Goal: Navigation & Orientation: Find specific page/section

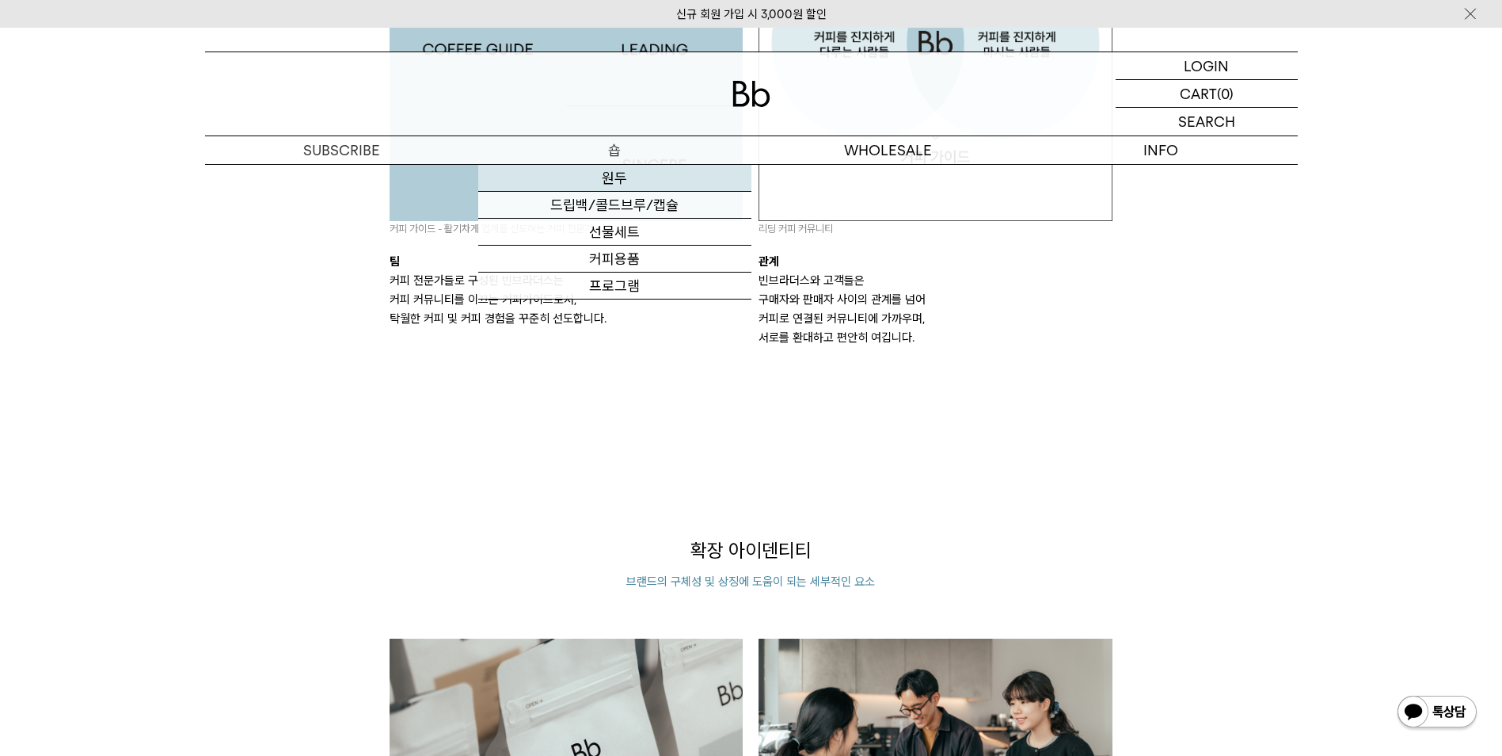
scroll to position [1447, 0]
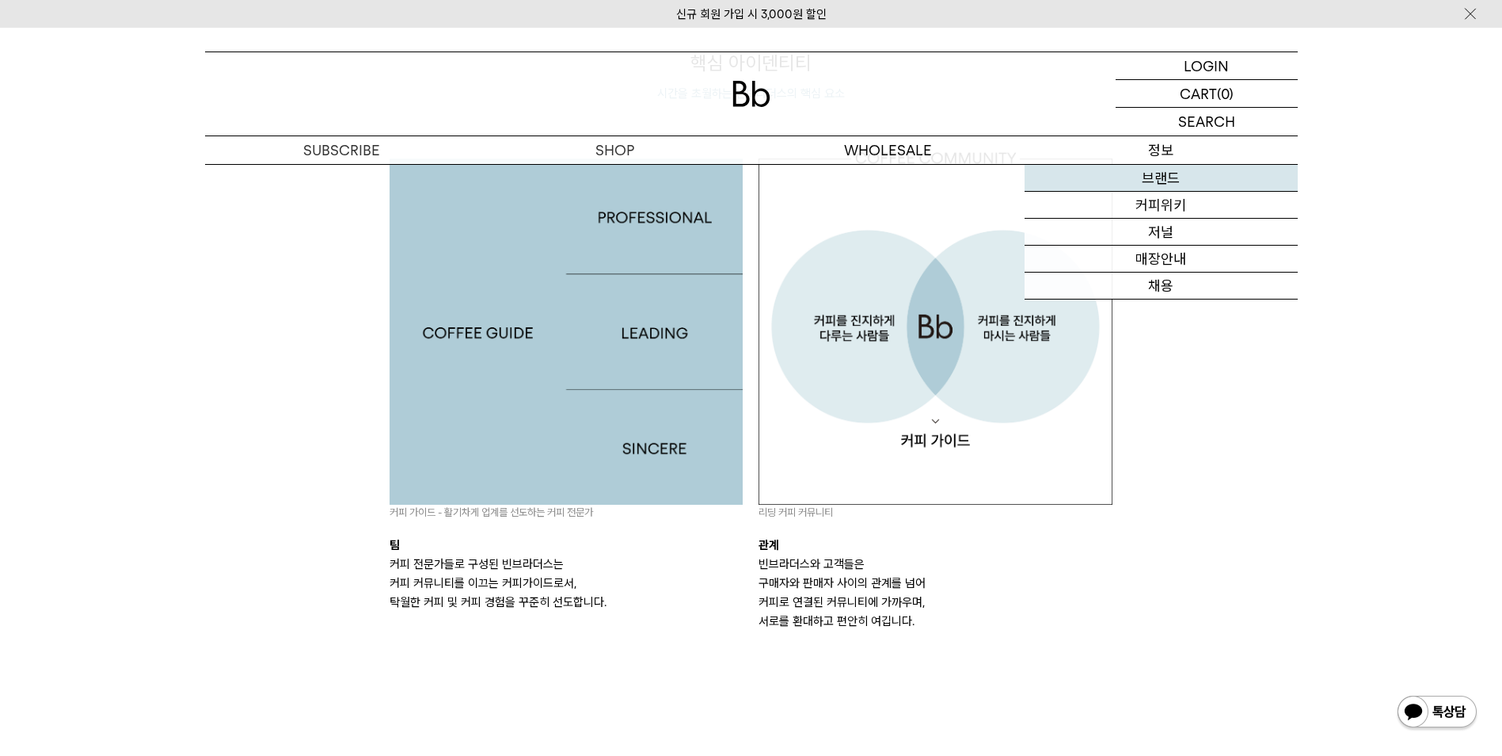
click at [1163, 181] on link "브랜드" at bounding box center [1161, 178] width 273 height 27
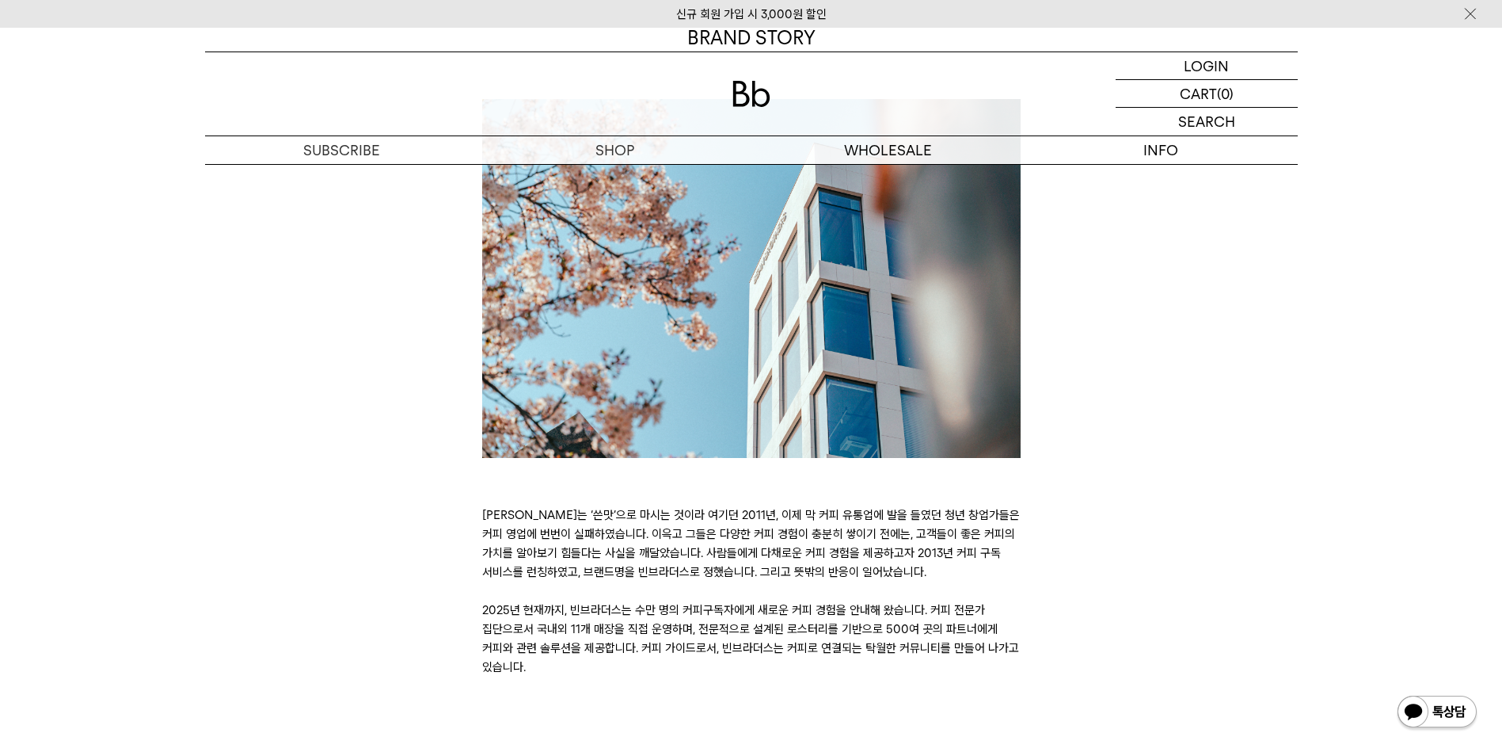
scroll to position [396, 0]
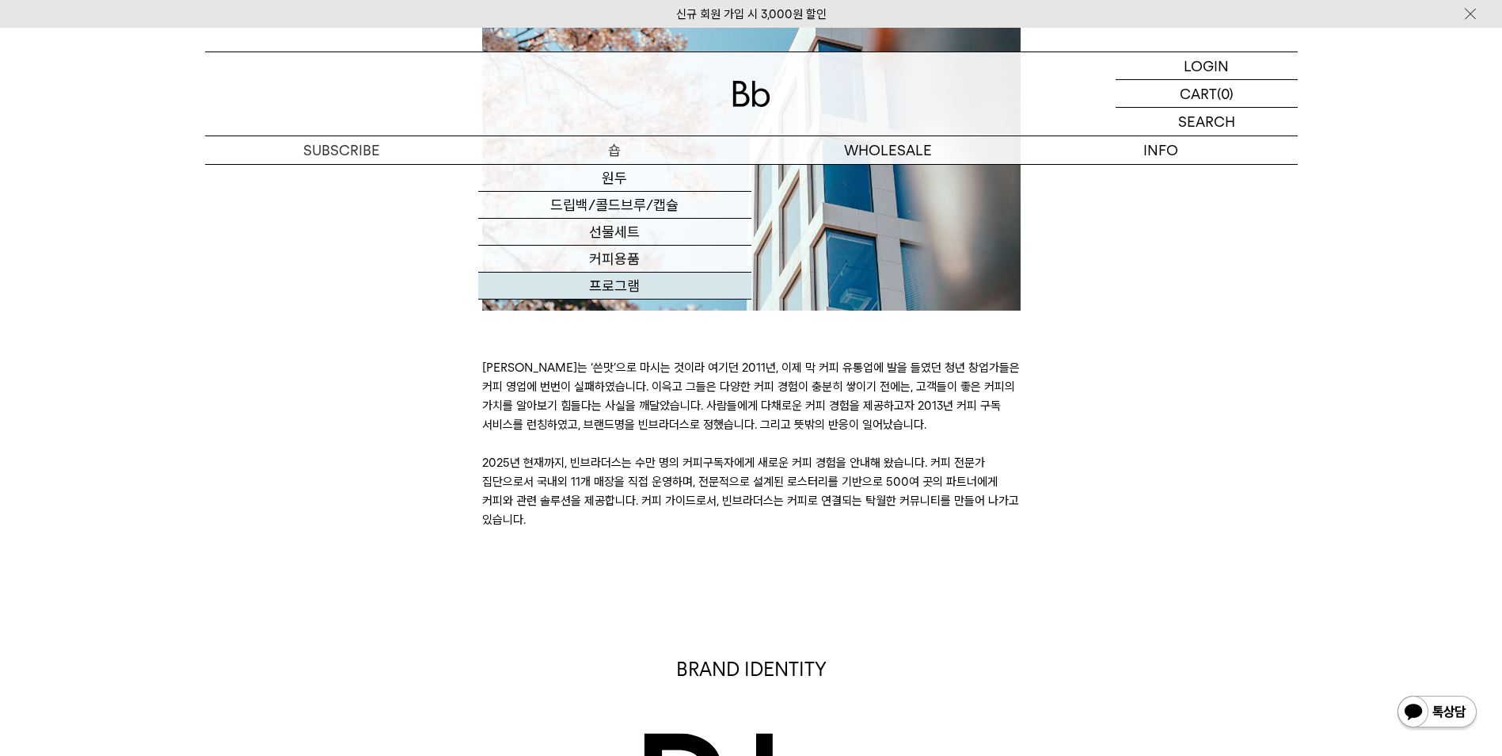
click at [600, 276] on link "프로그램" at bounding box center [614, 285] width 273 height 27
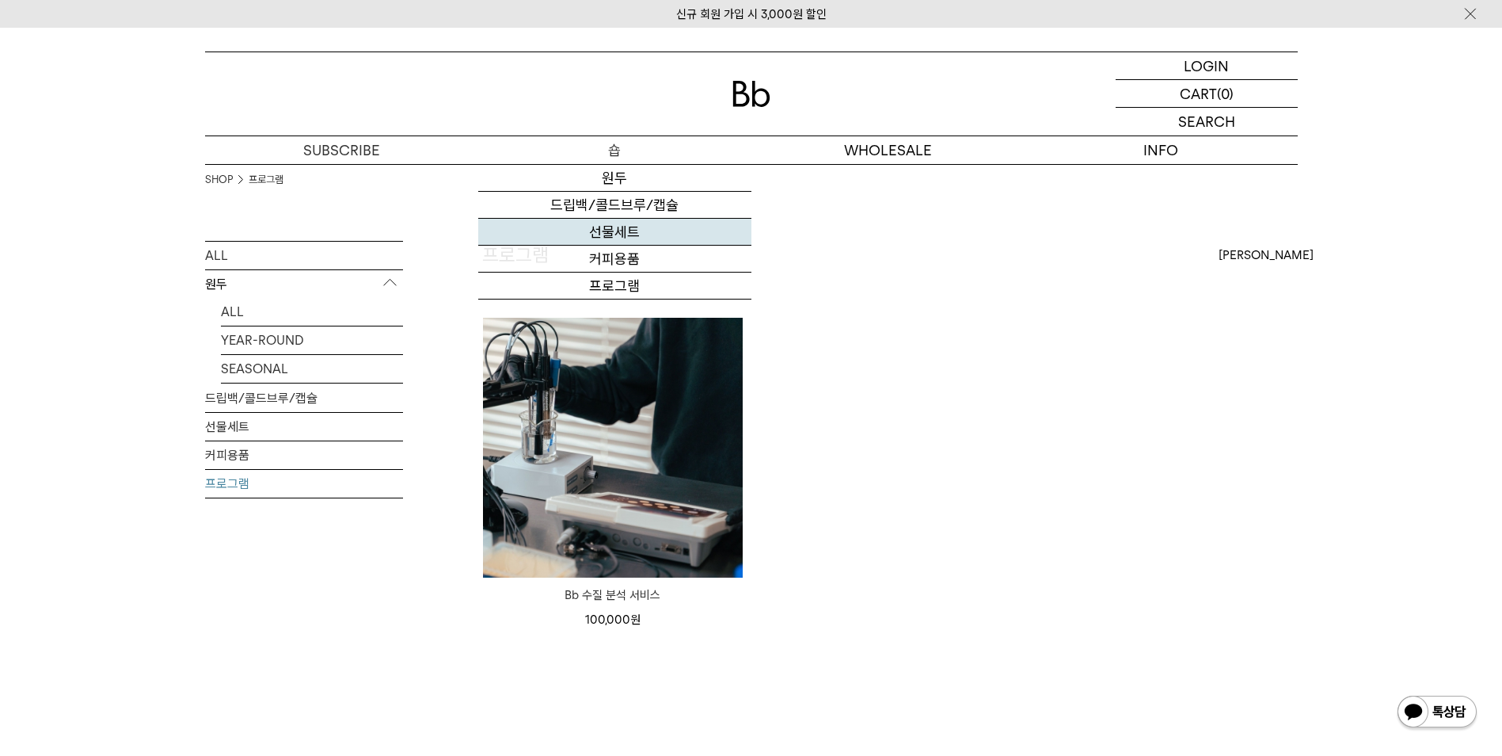
click at [623, 230] on link "선물세트" at bounding box center [614, 232] width 273 height 27
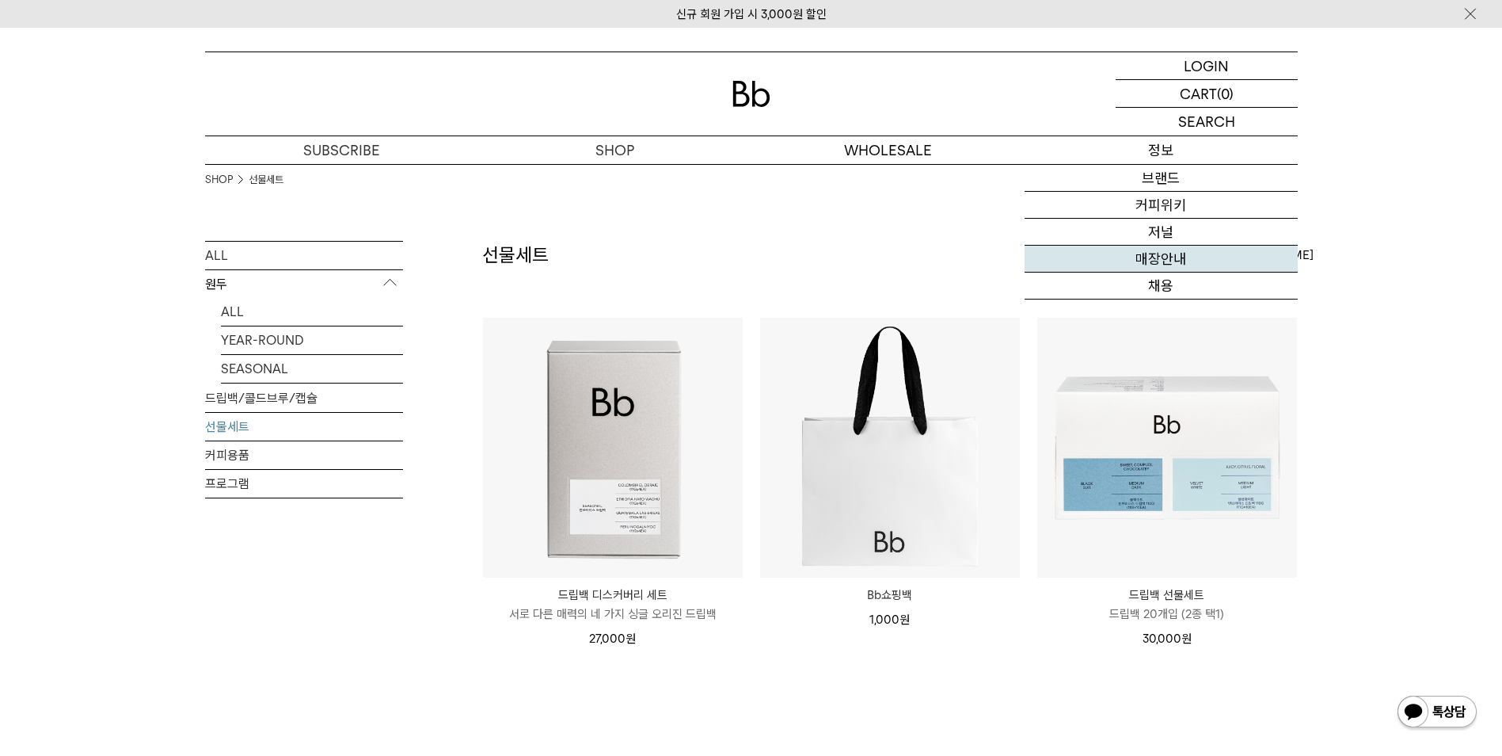
click at [1153, 261] on link "매장안내" at bounding box center [1161, 259] width 273 height 27
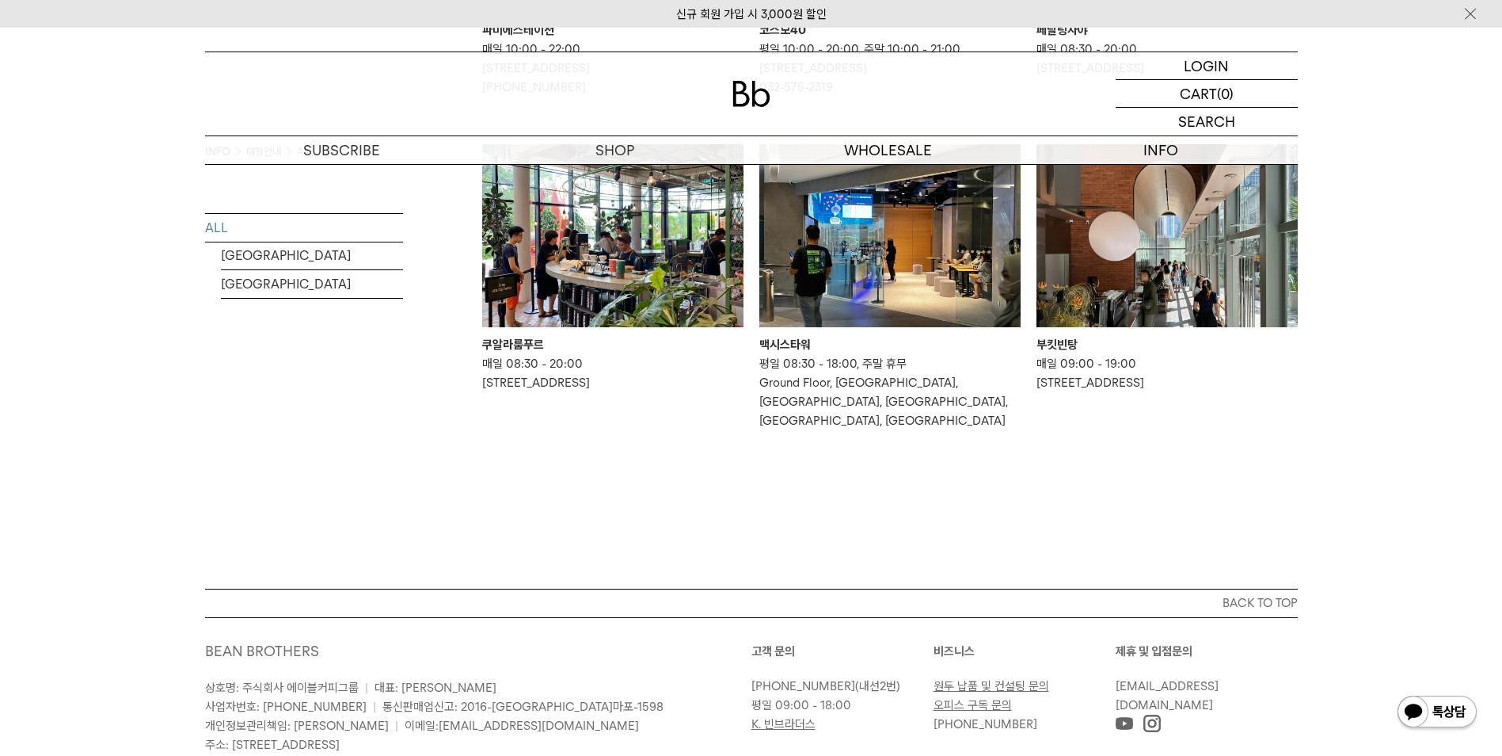
scroll to position [792, 0]
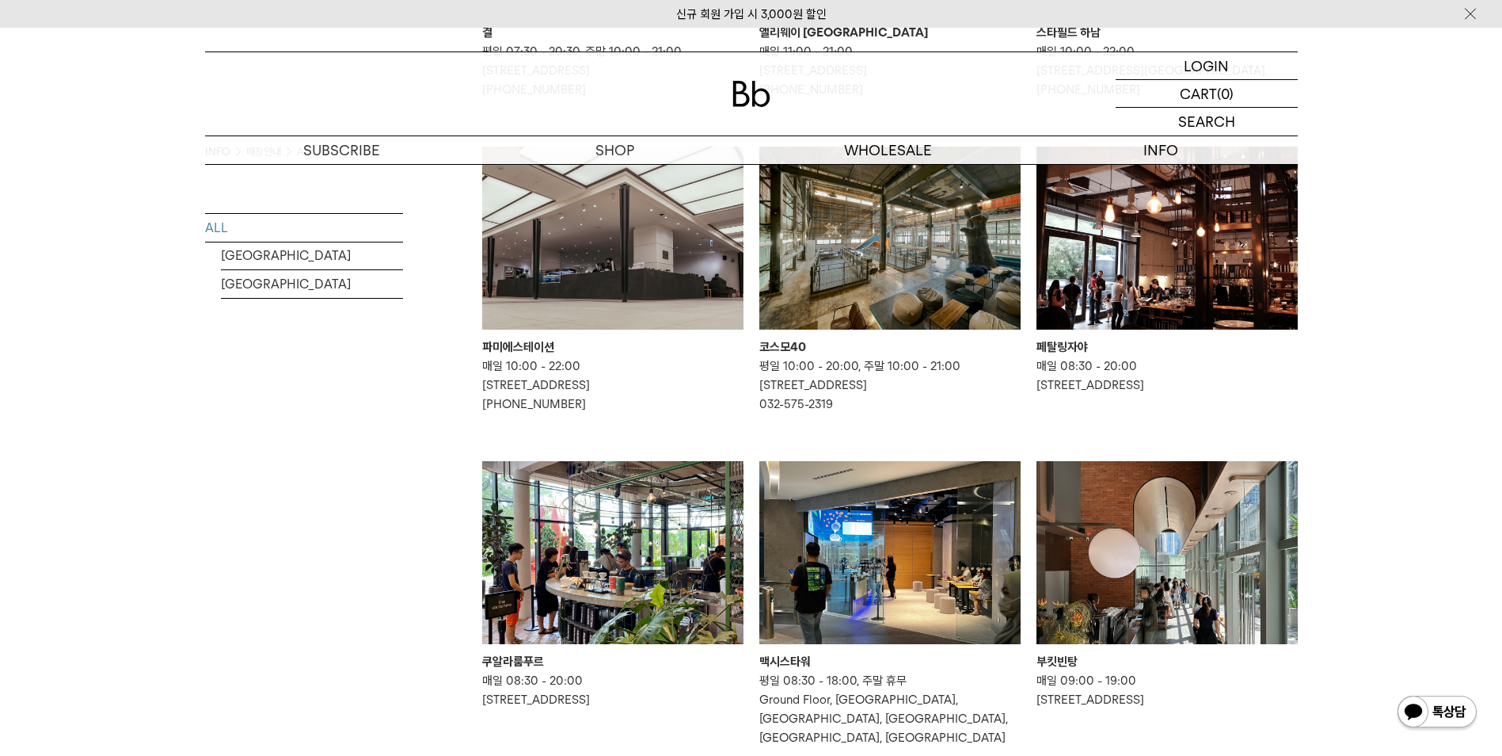
click at [628, 253] on img at bounding box center [612, 238] width 261 height 183
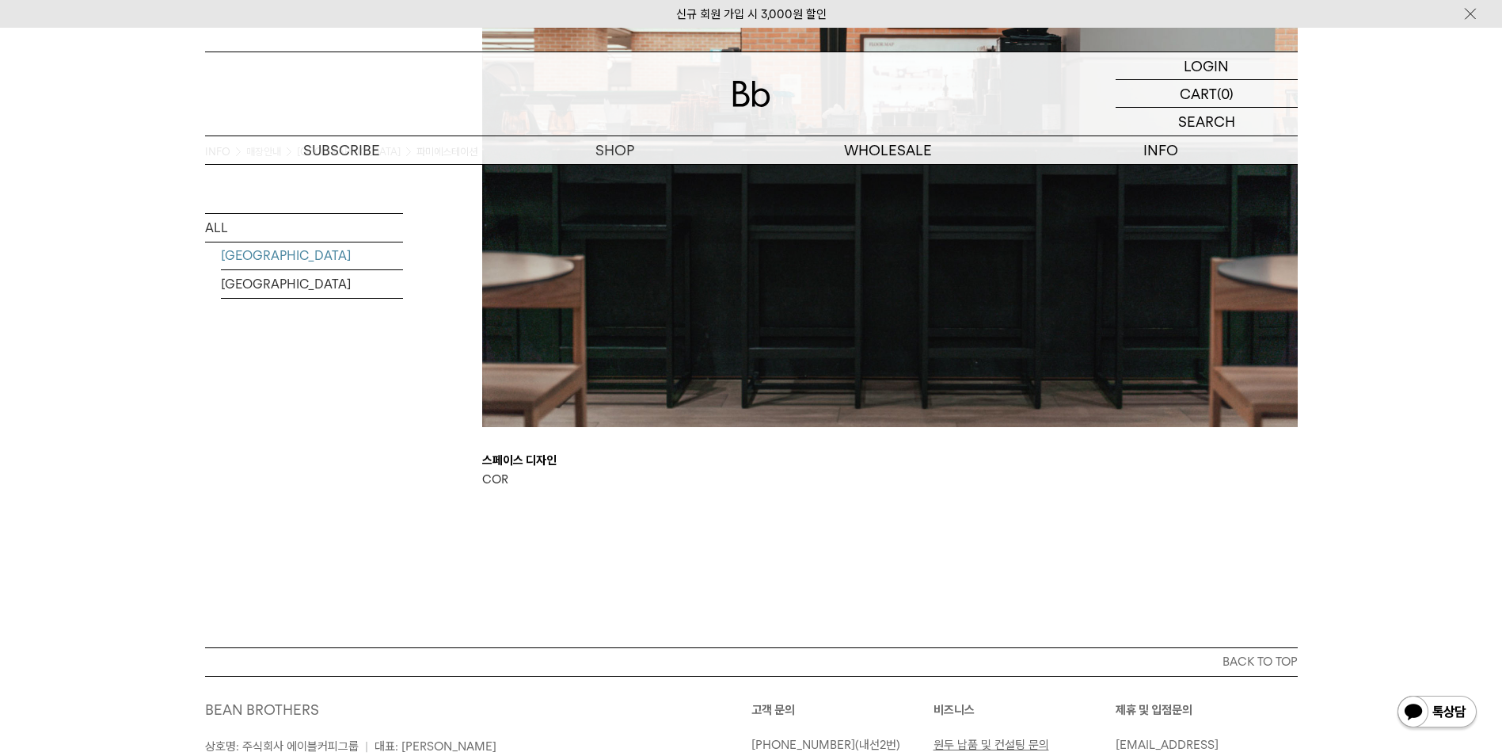
scroll to position [3212, 0]
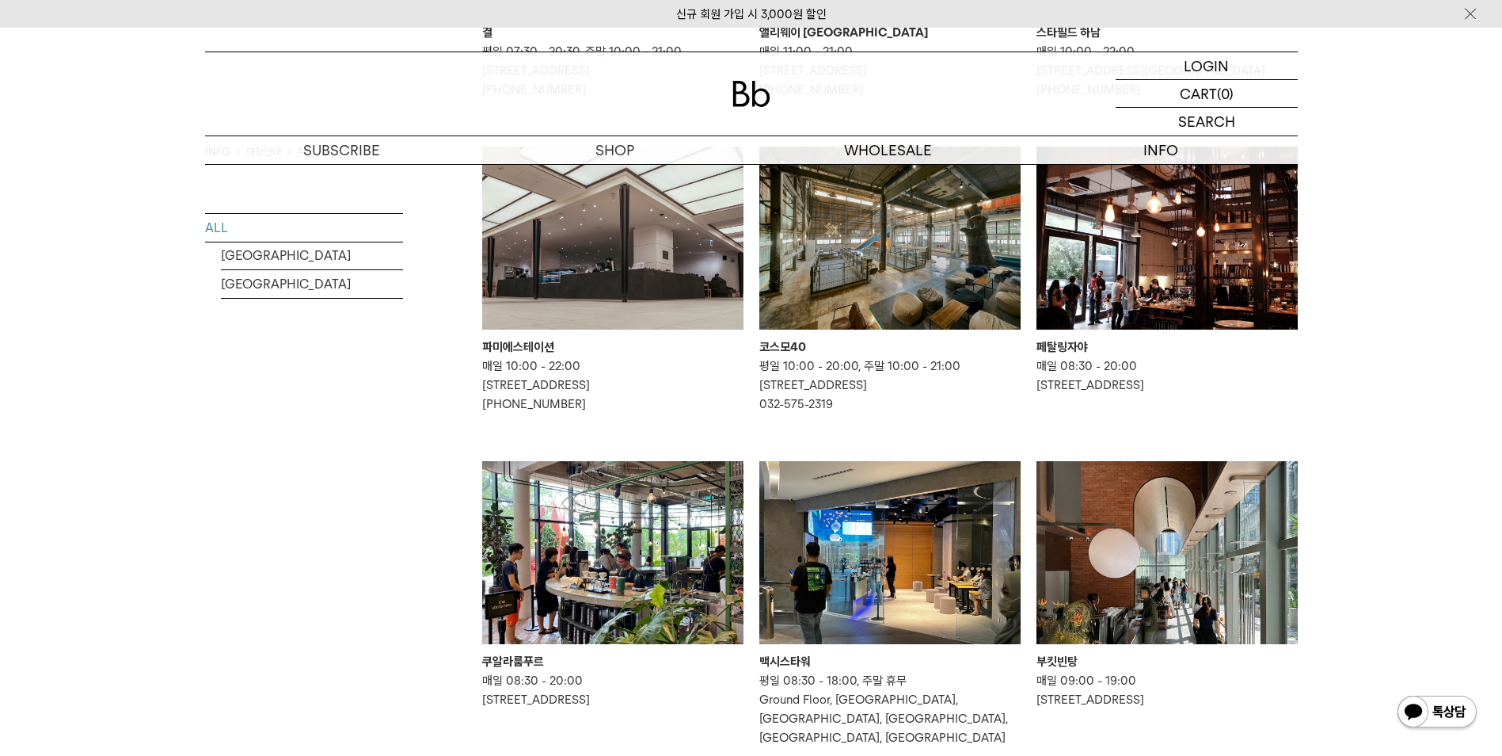
click at [687, 329] on img at bounding box center [612, 238] width 261 height 183
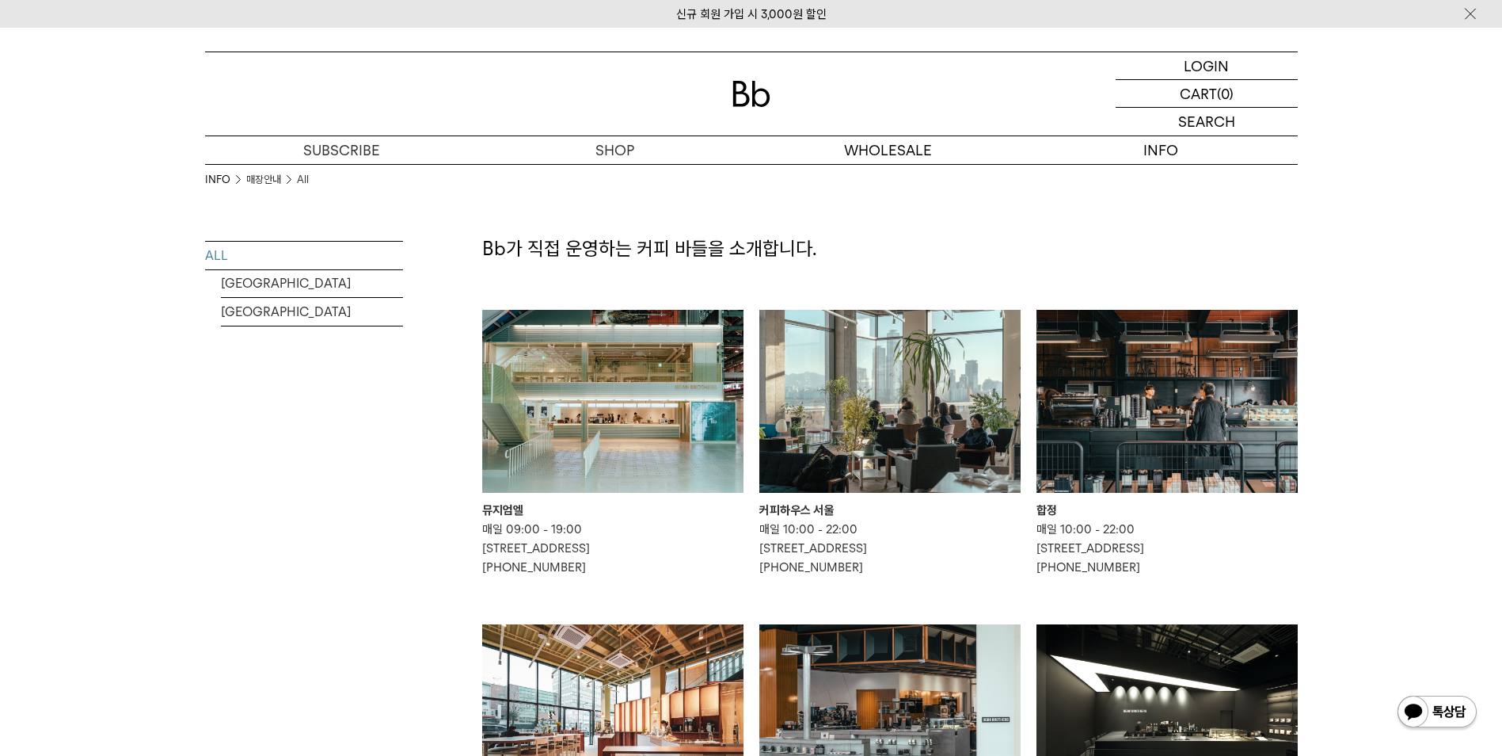
click at [617, 442] on img at bounding box center [612, 401] width 261 height 183
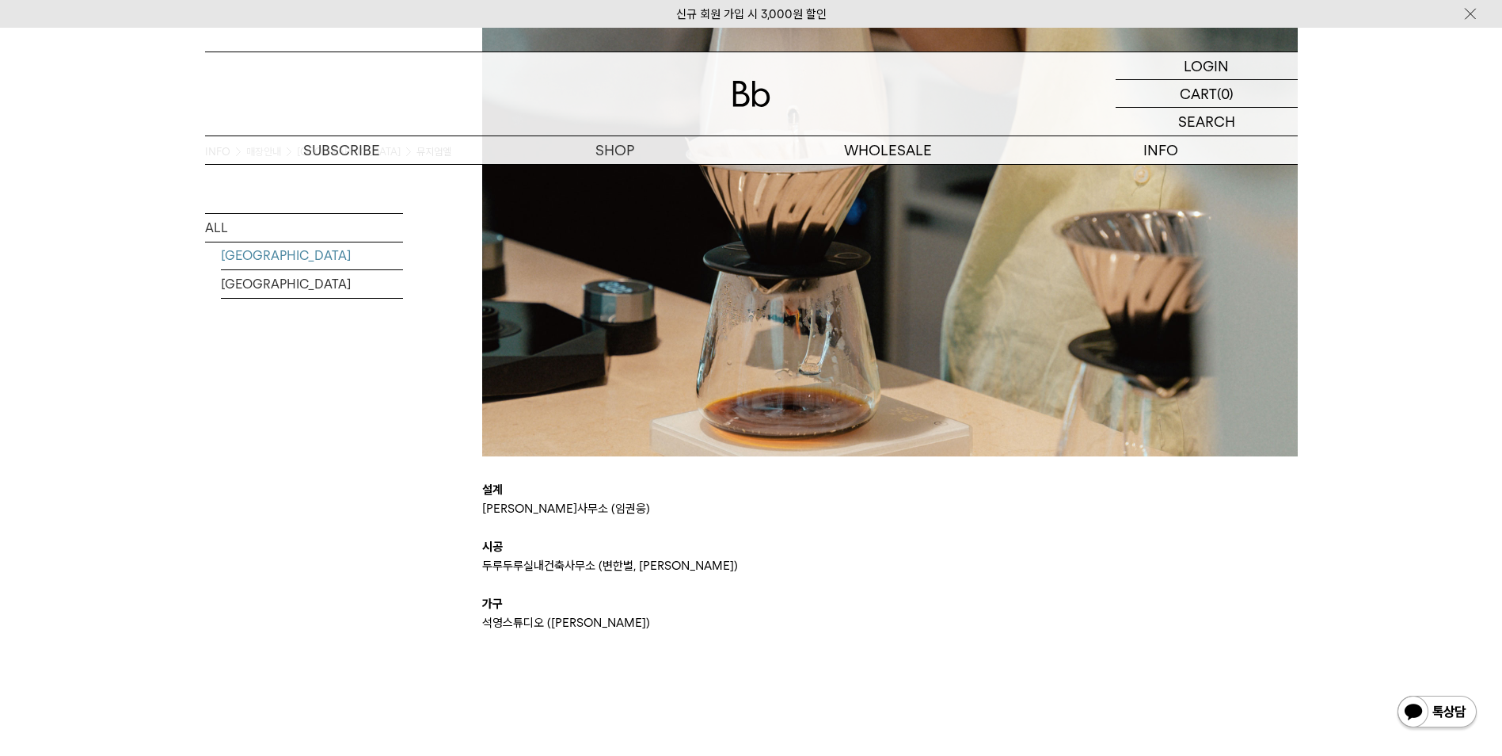
scroll to position [3564, 0]
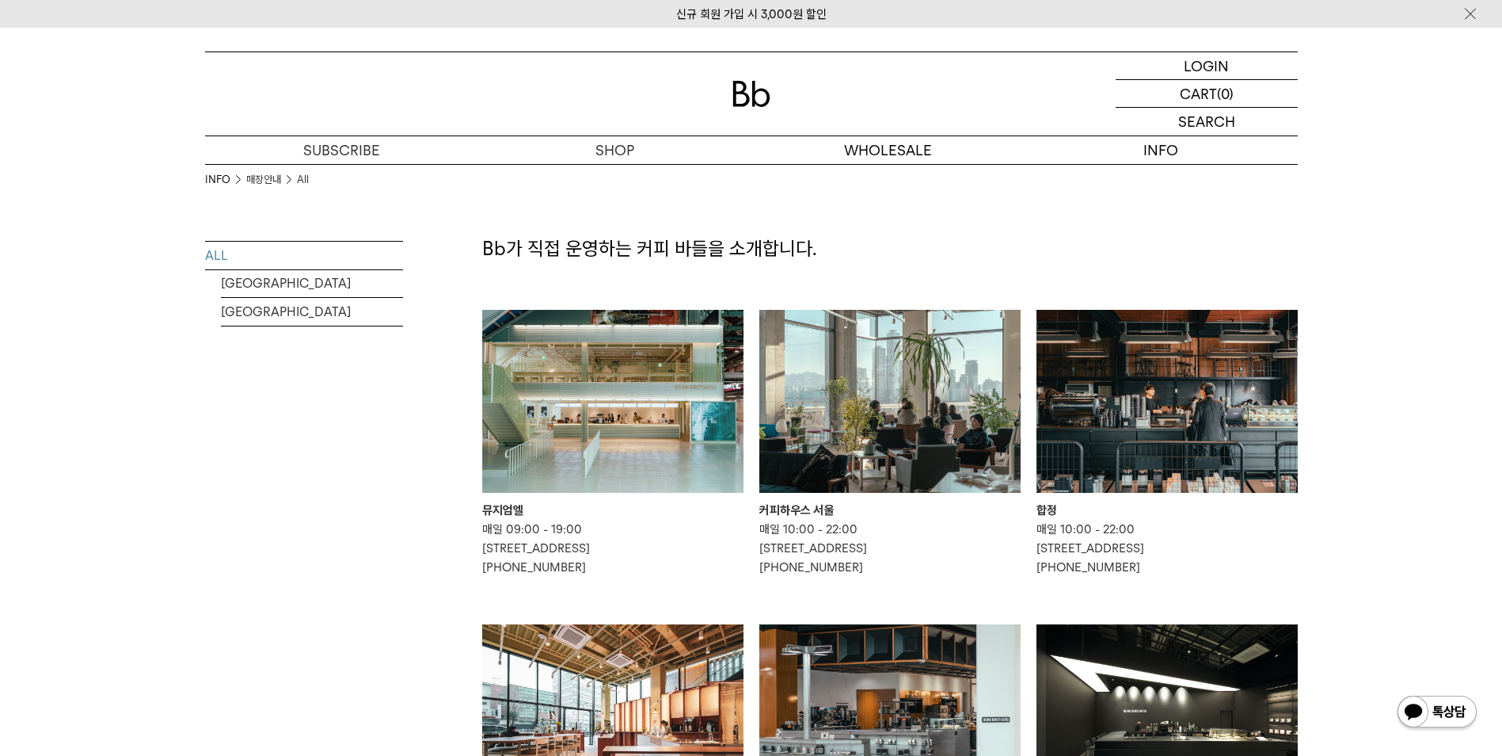
click at [1014, 418] on img at bounding box center [890, 401] width 261 height 183
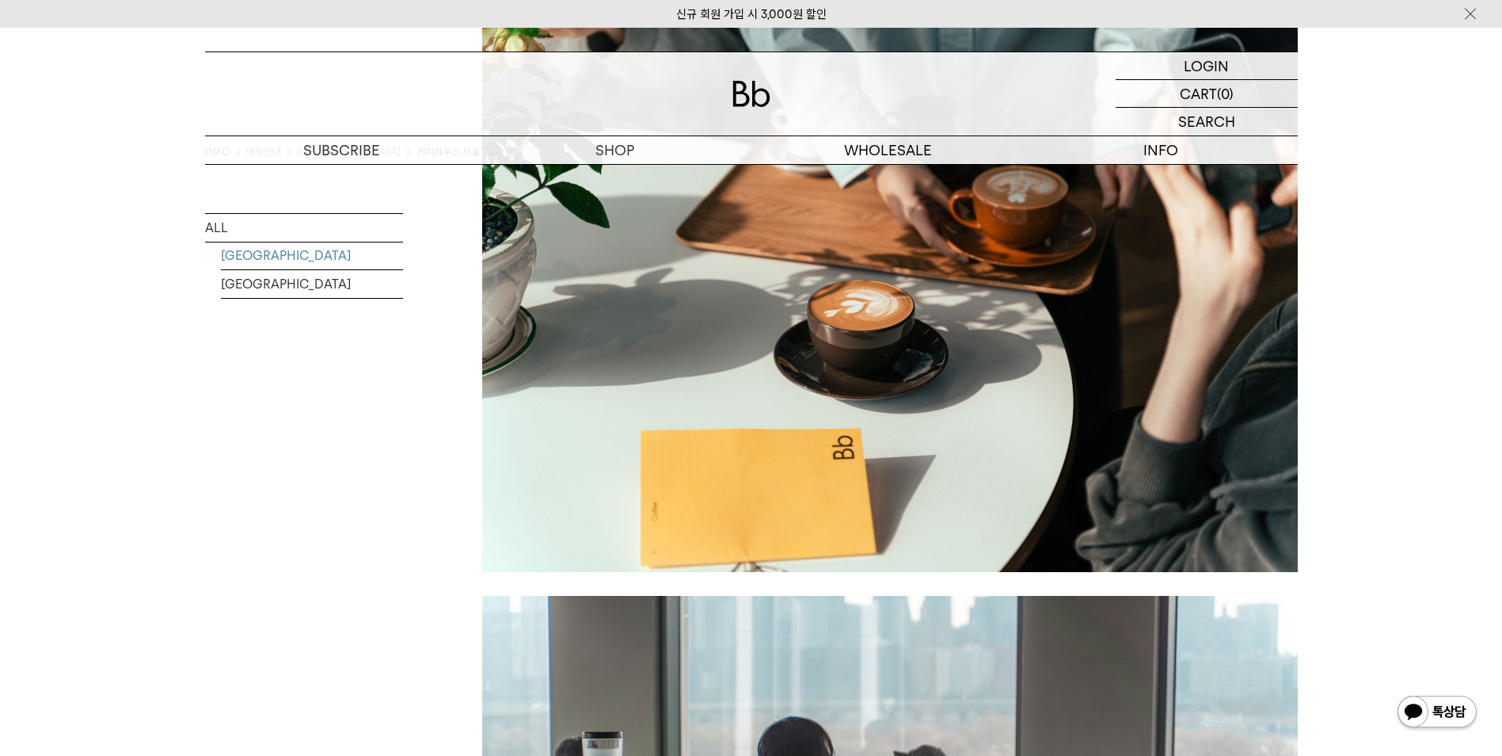
scroll to position [1584, 0]
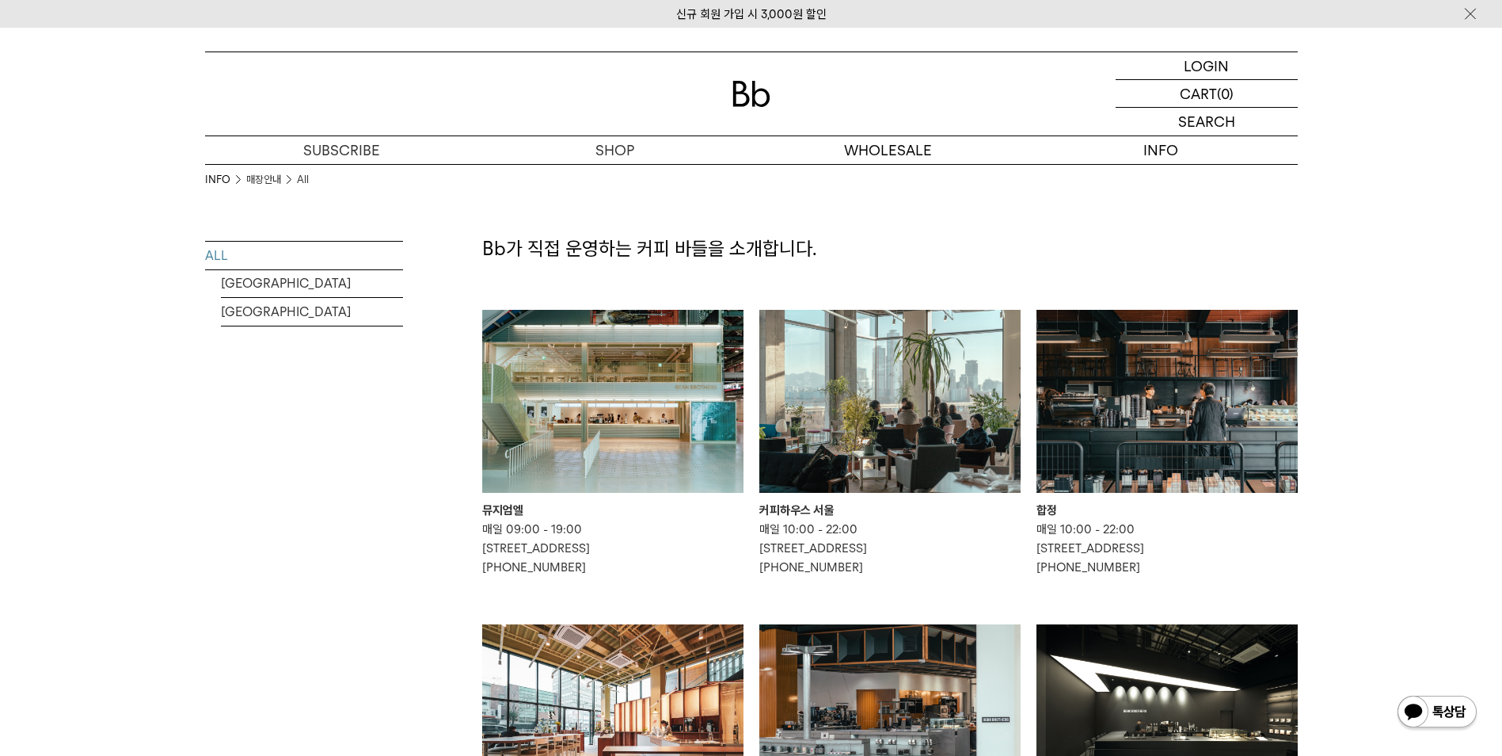
click at [1134, 447] on img at bounding box center [1167, 401] width 261 height 183
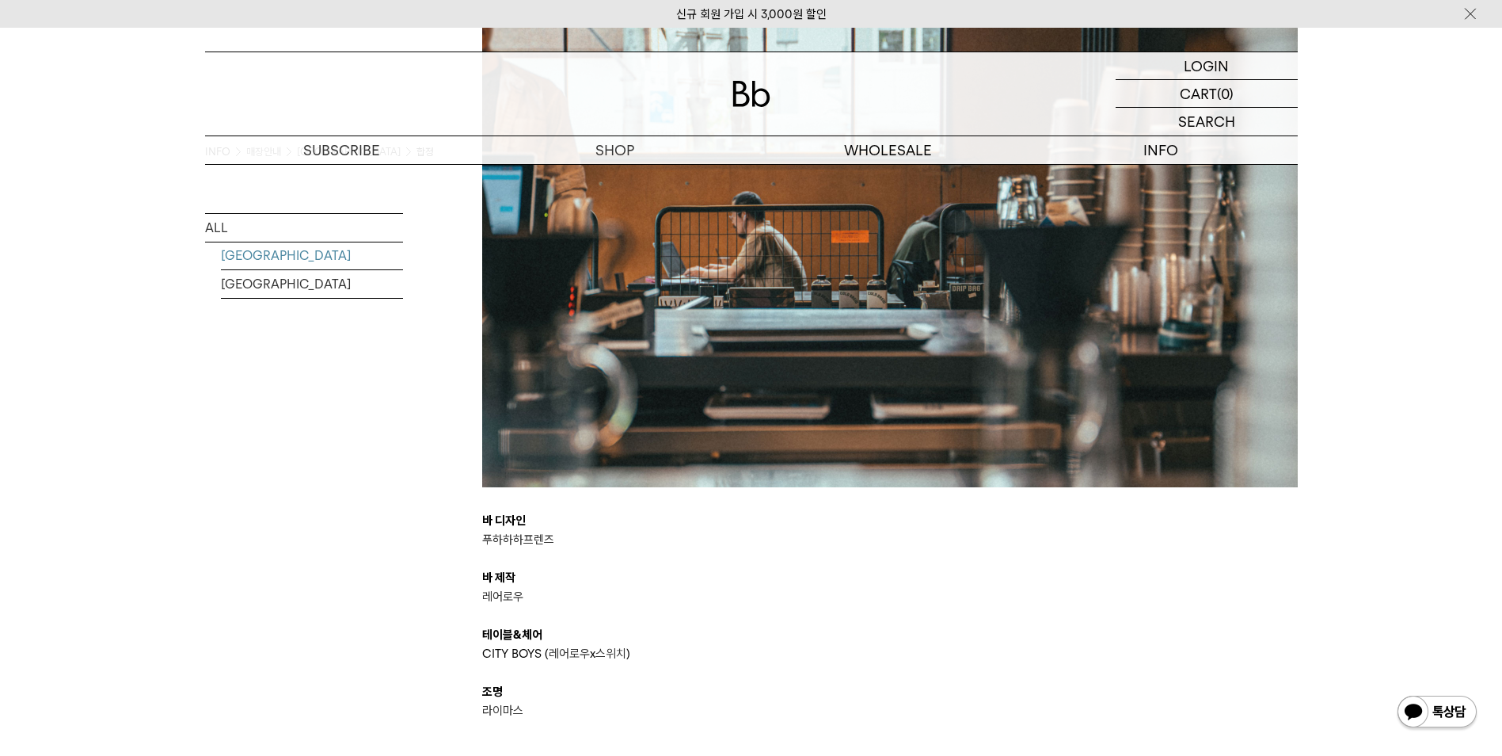
scroll to position [3010, 0]
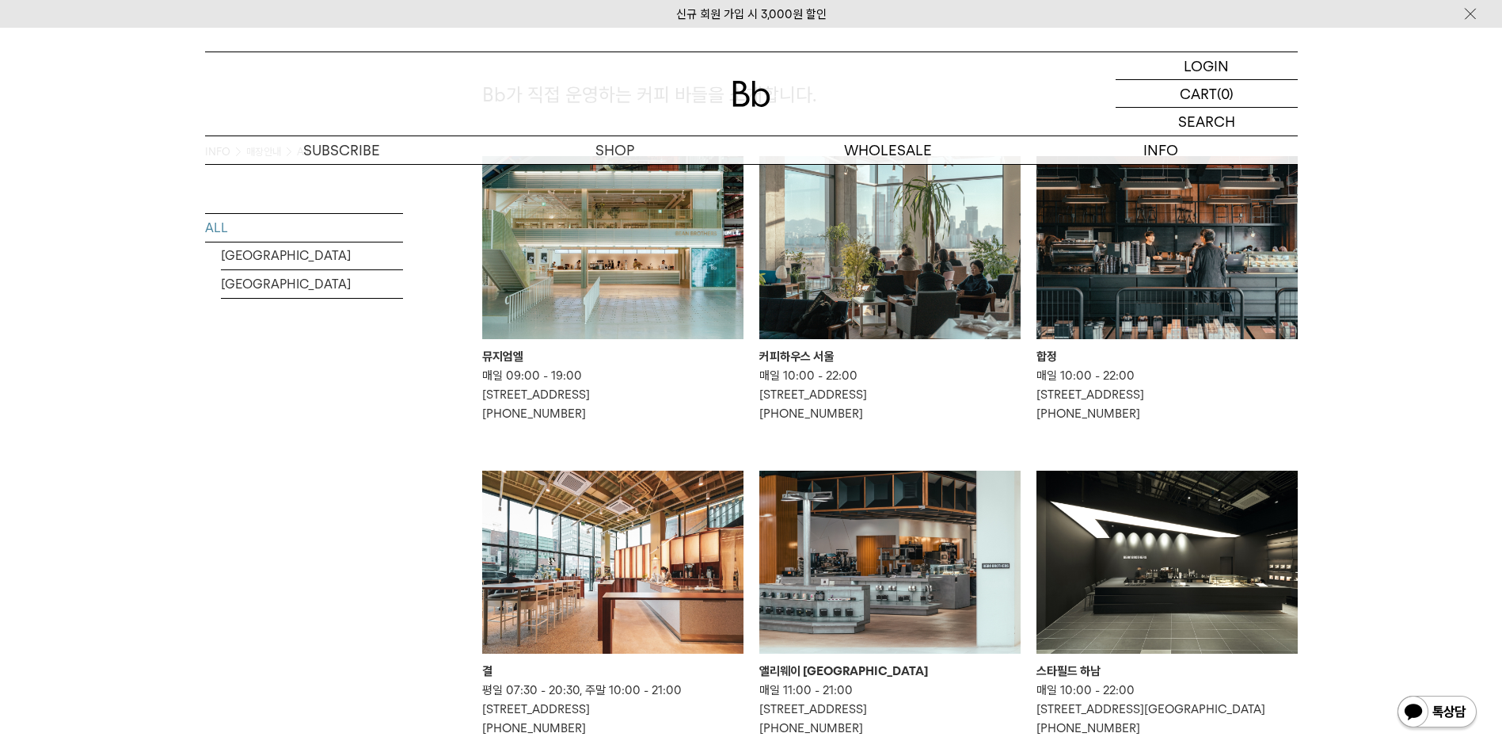
scroll to position [158, 0]
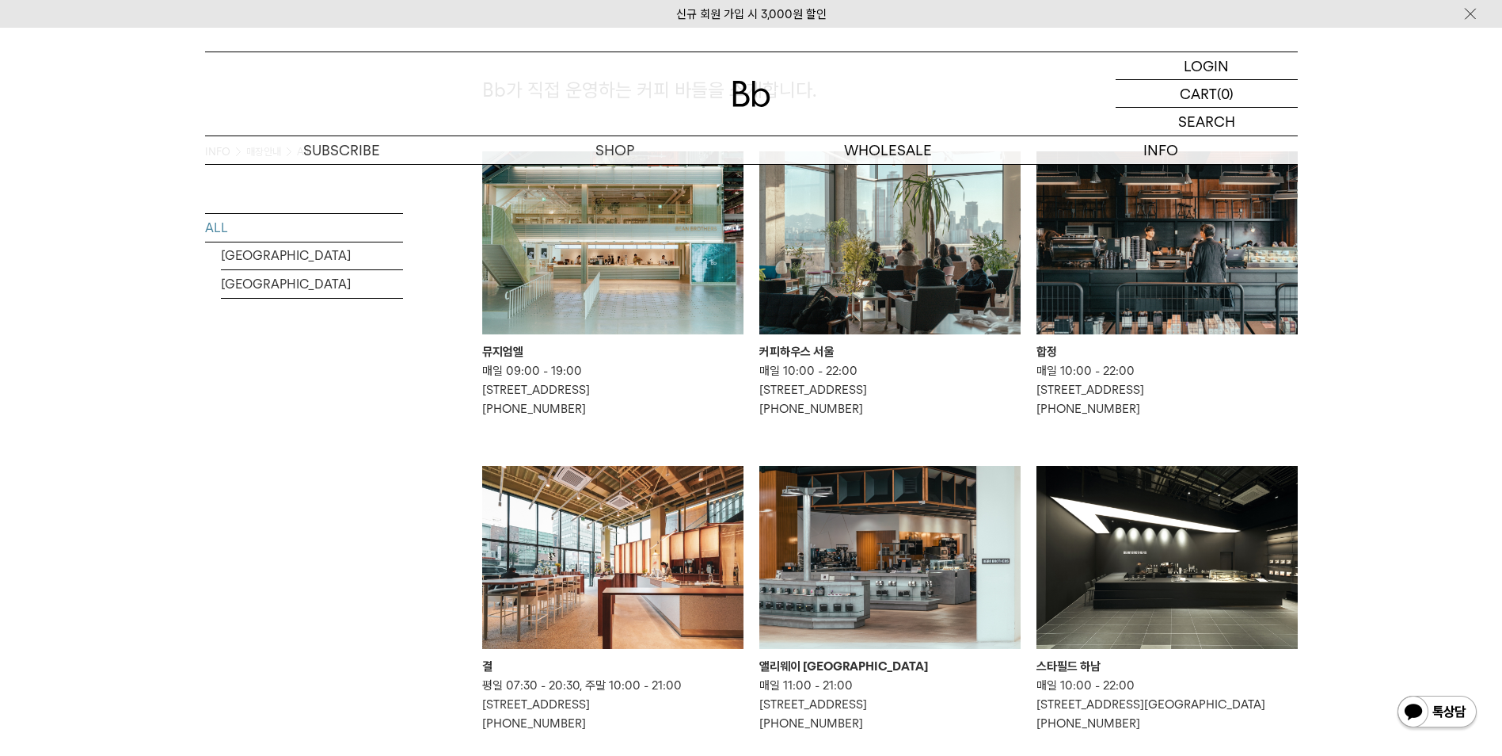
click at [634, 536] on img at bounding box center [612, 557] width 261 height 183
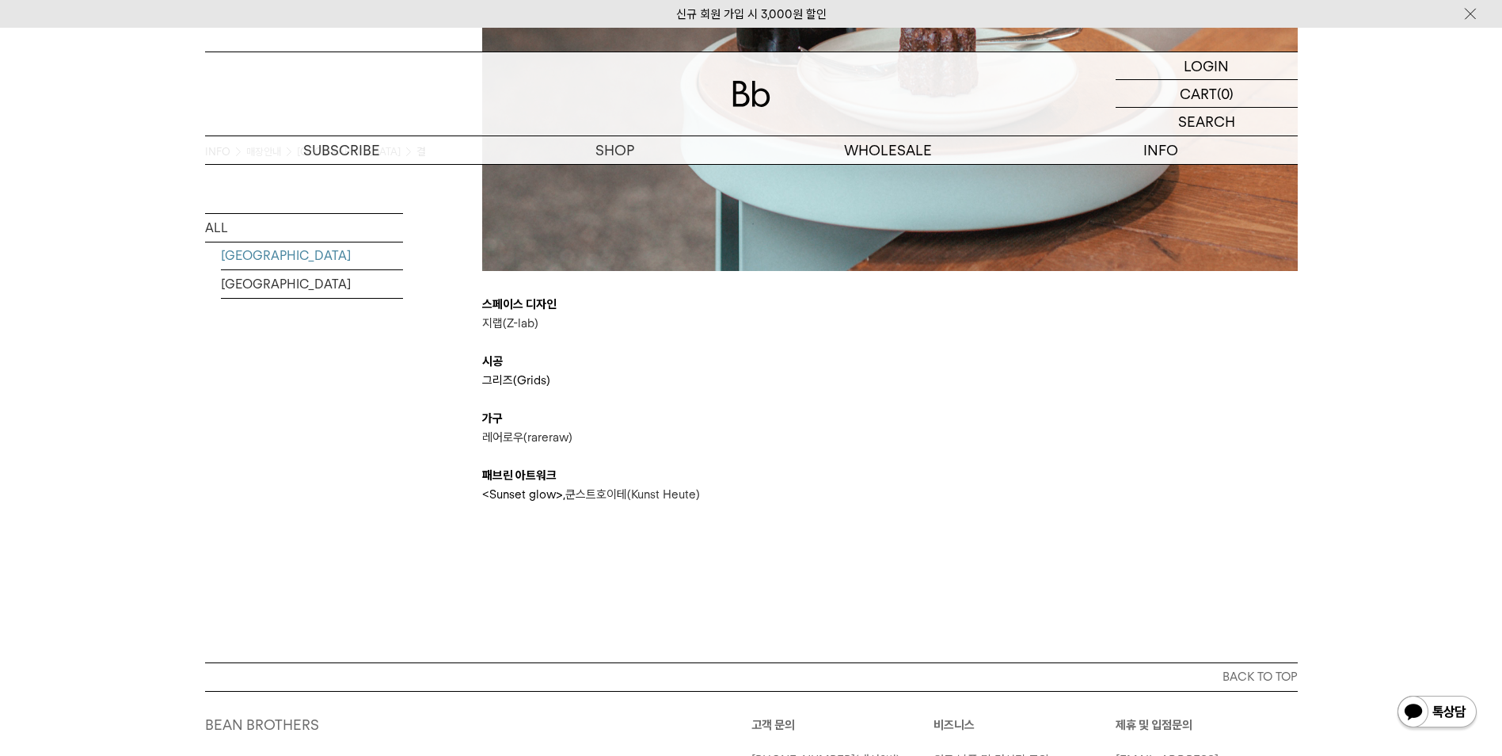
scroll to position [4435, 0]
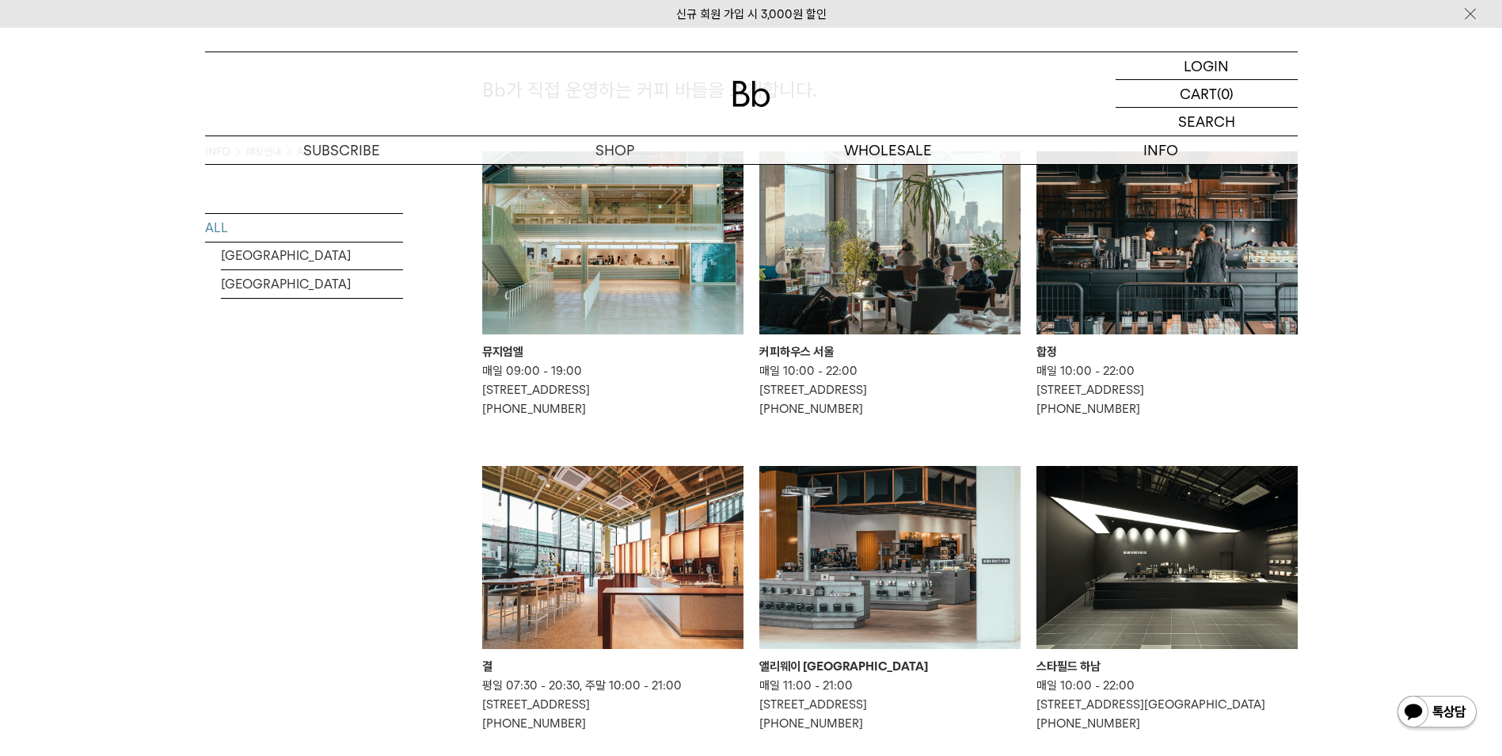
scroll to position [238, 0]
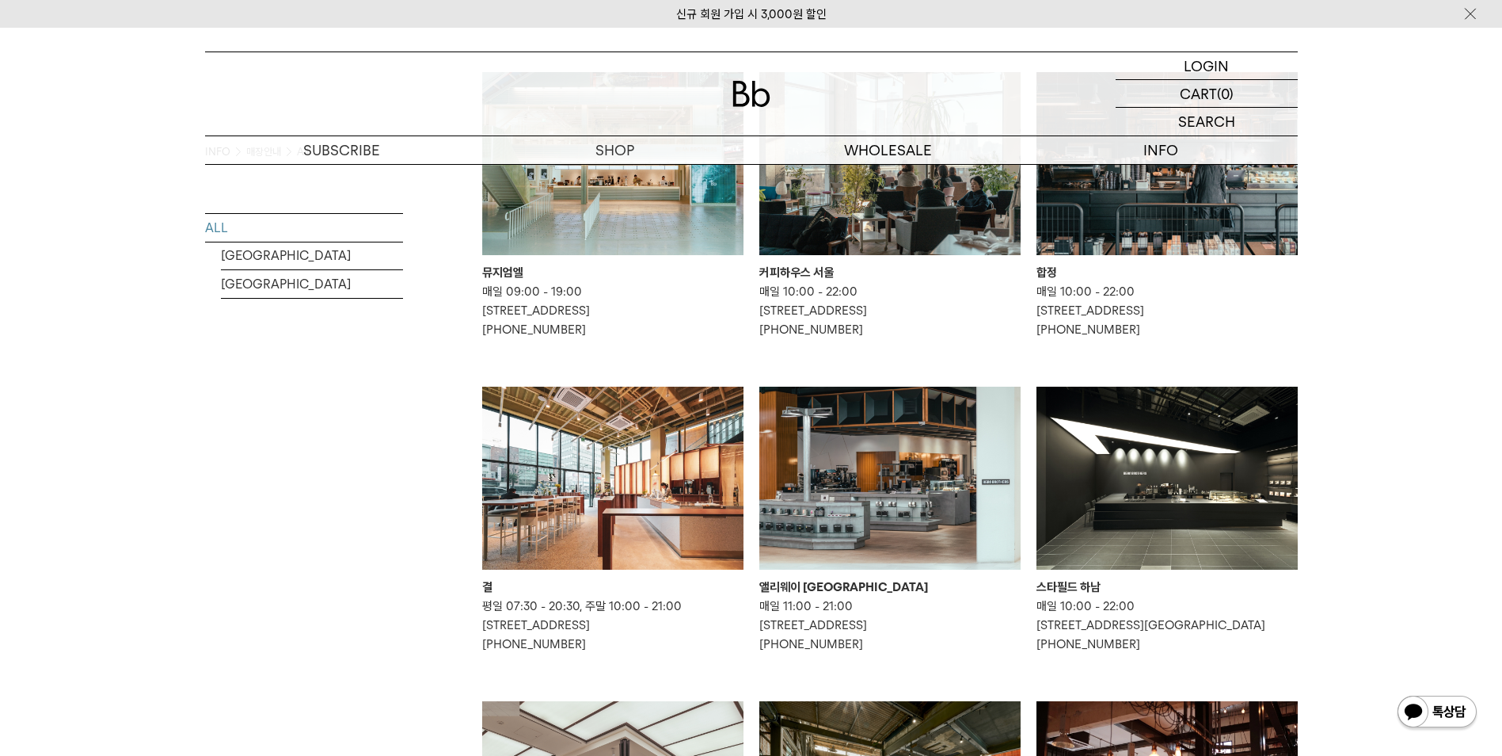
click at [971, 508] on img at bounding box center [890, 477] width 261 height 183
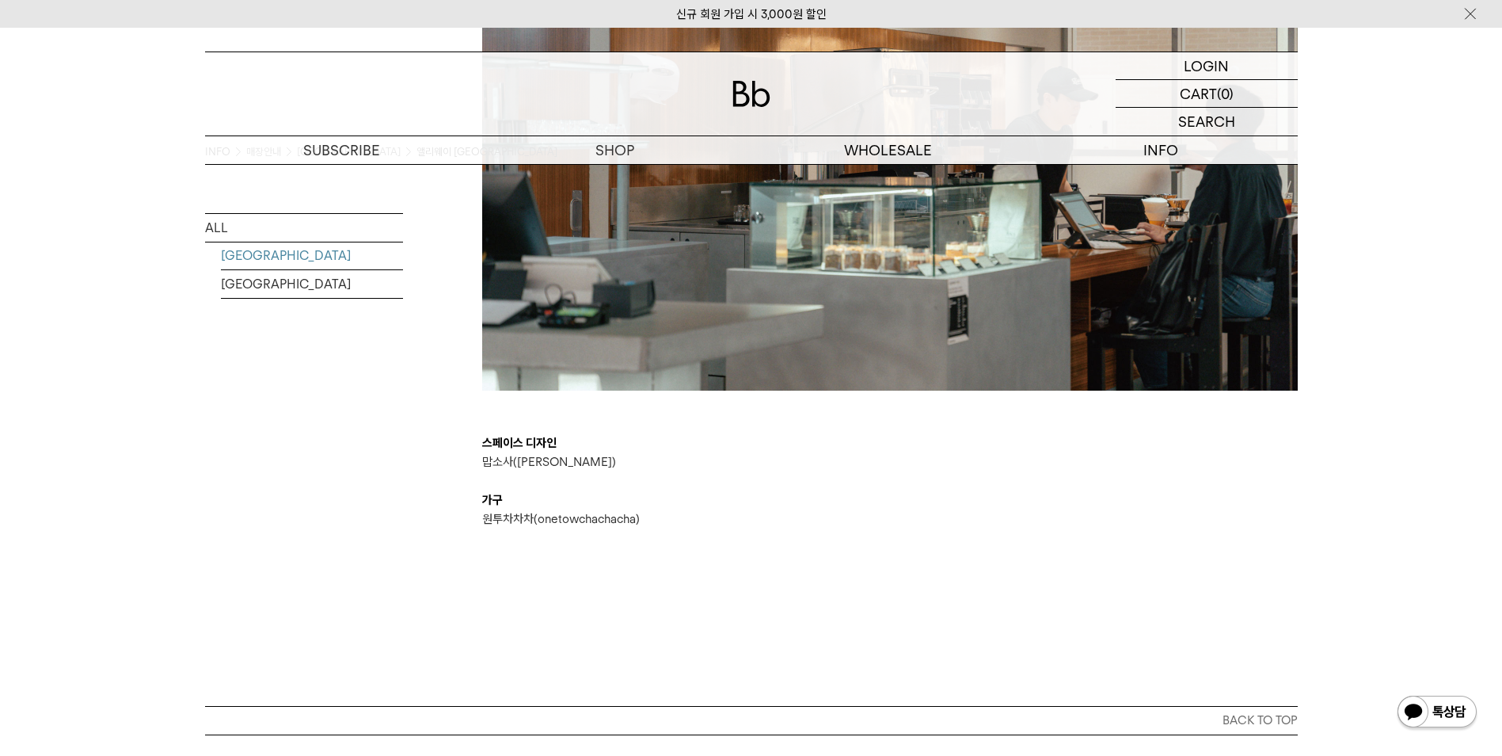
scroll to position [3010, 0]
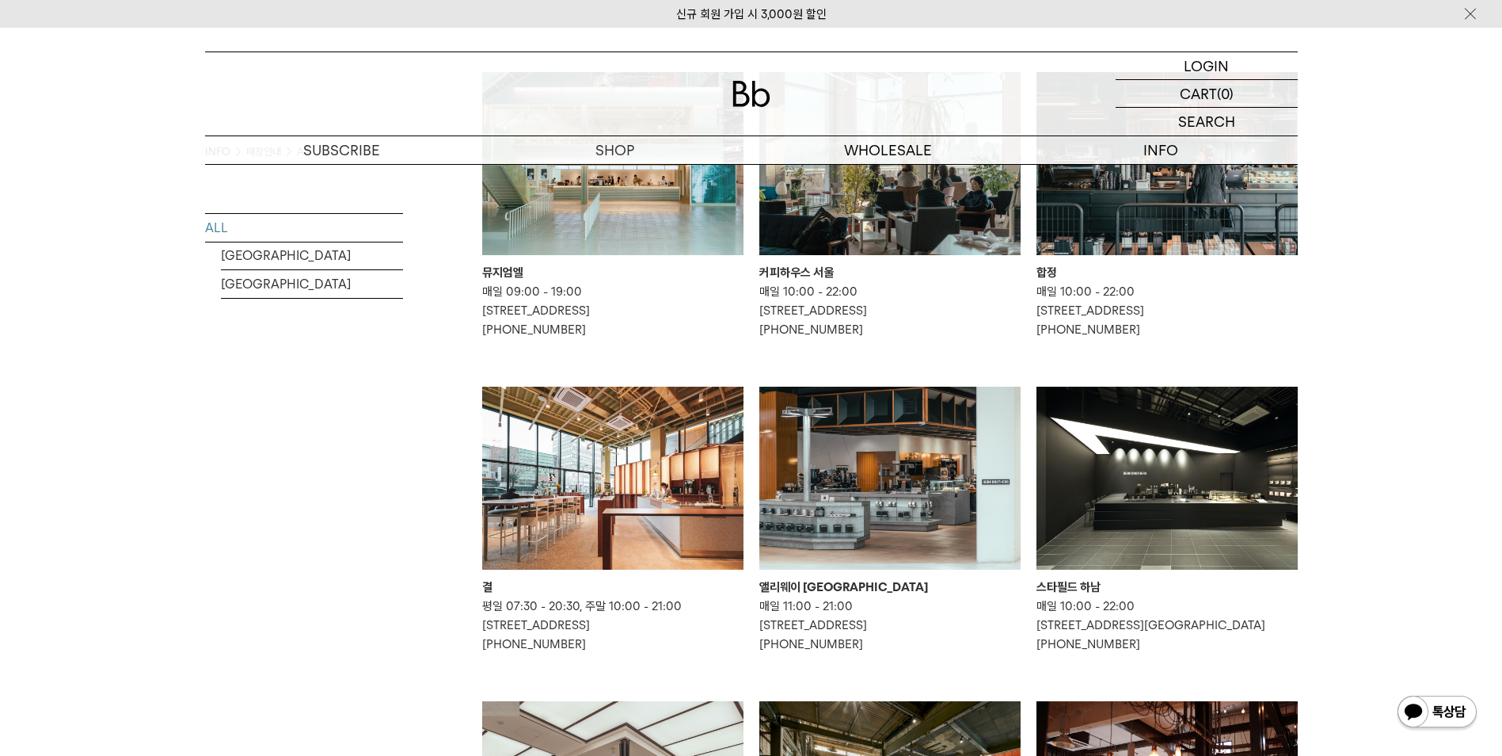
click at [1154, 532] on img at bounding box center [1167, 477] width 261 height 183
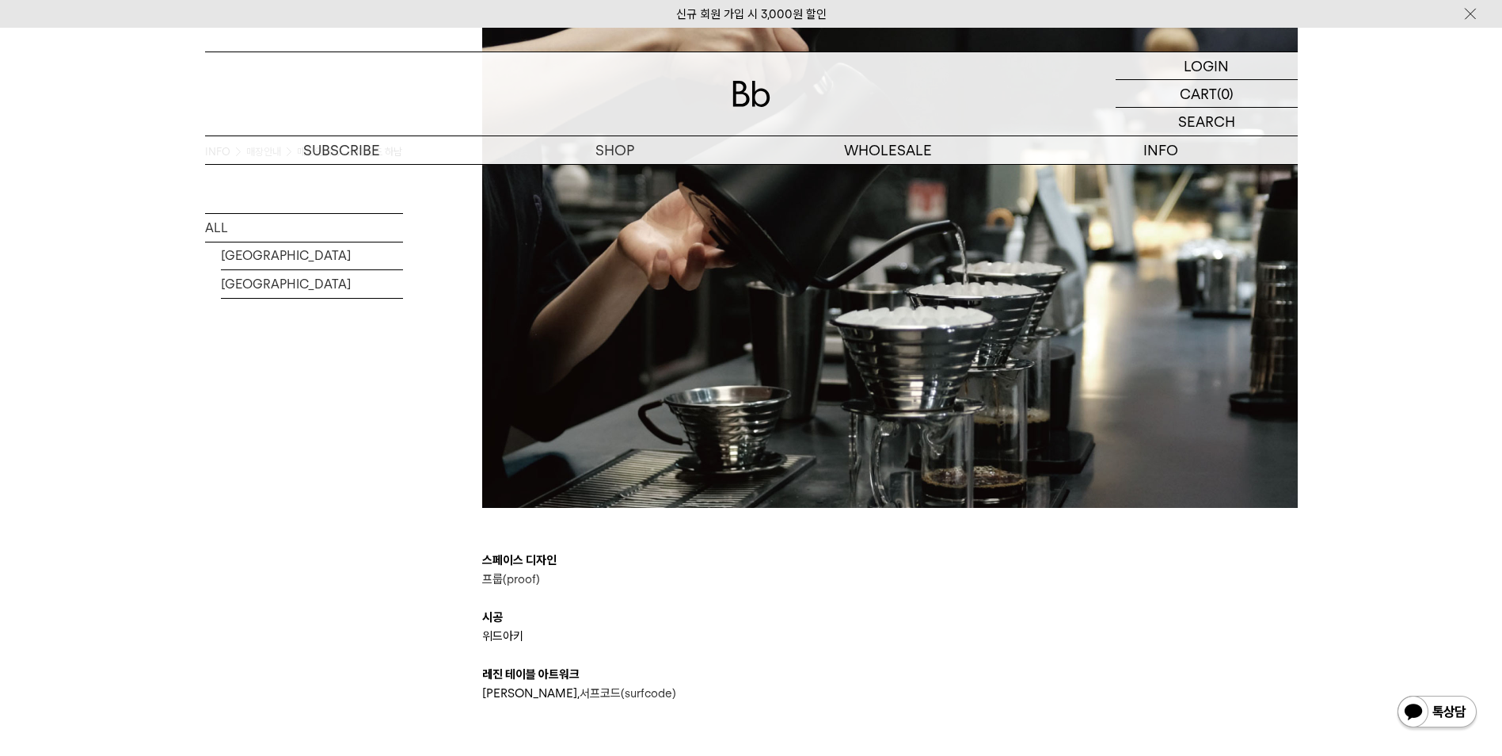
scroll to position [2693, 0]
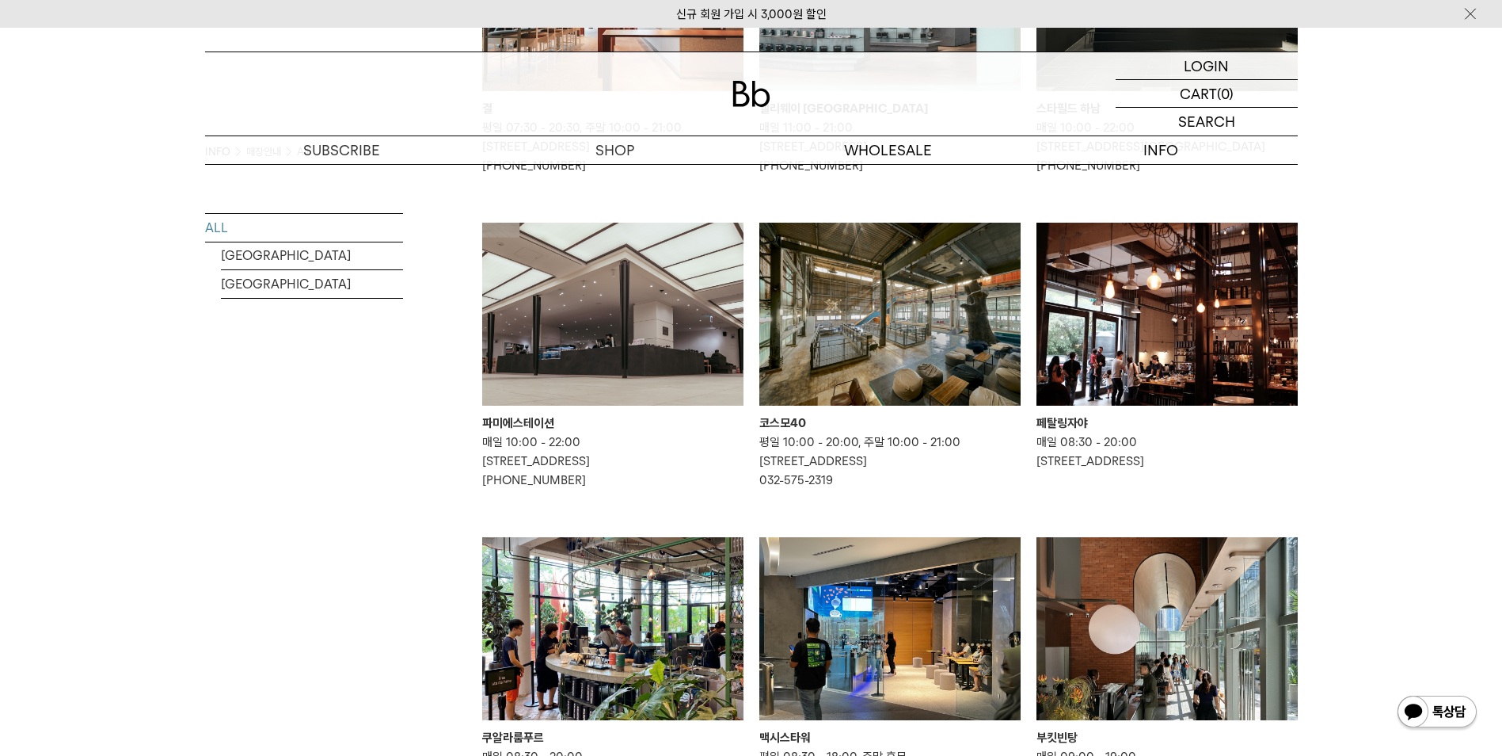
scroll to position [713, 0]
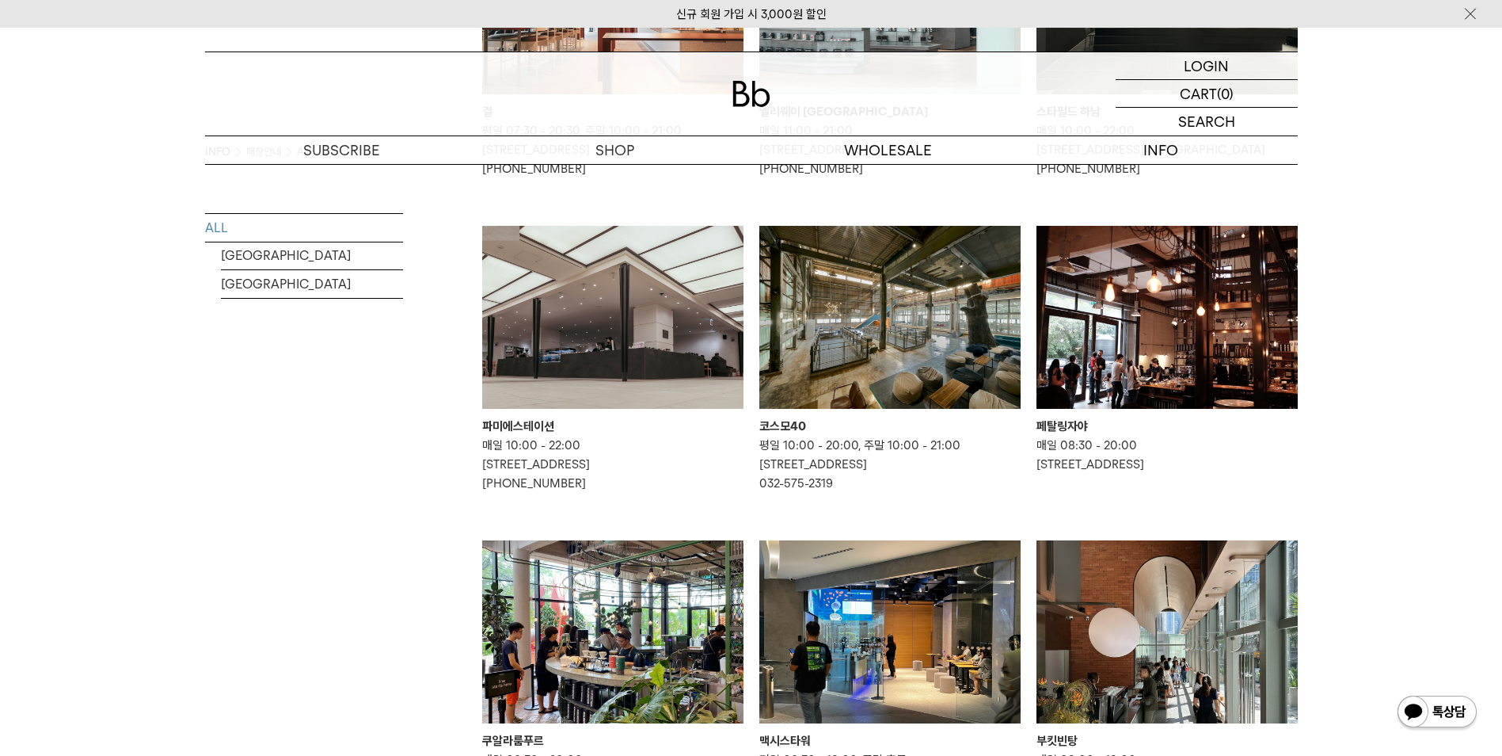
click at [936, 372] on img at bounding box center [890, 317] width 261 height 183
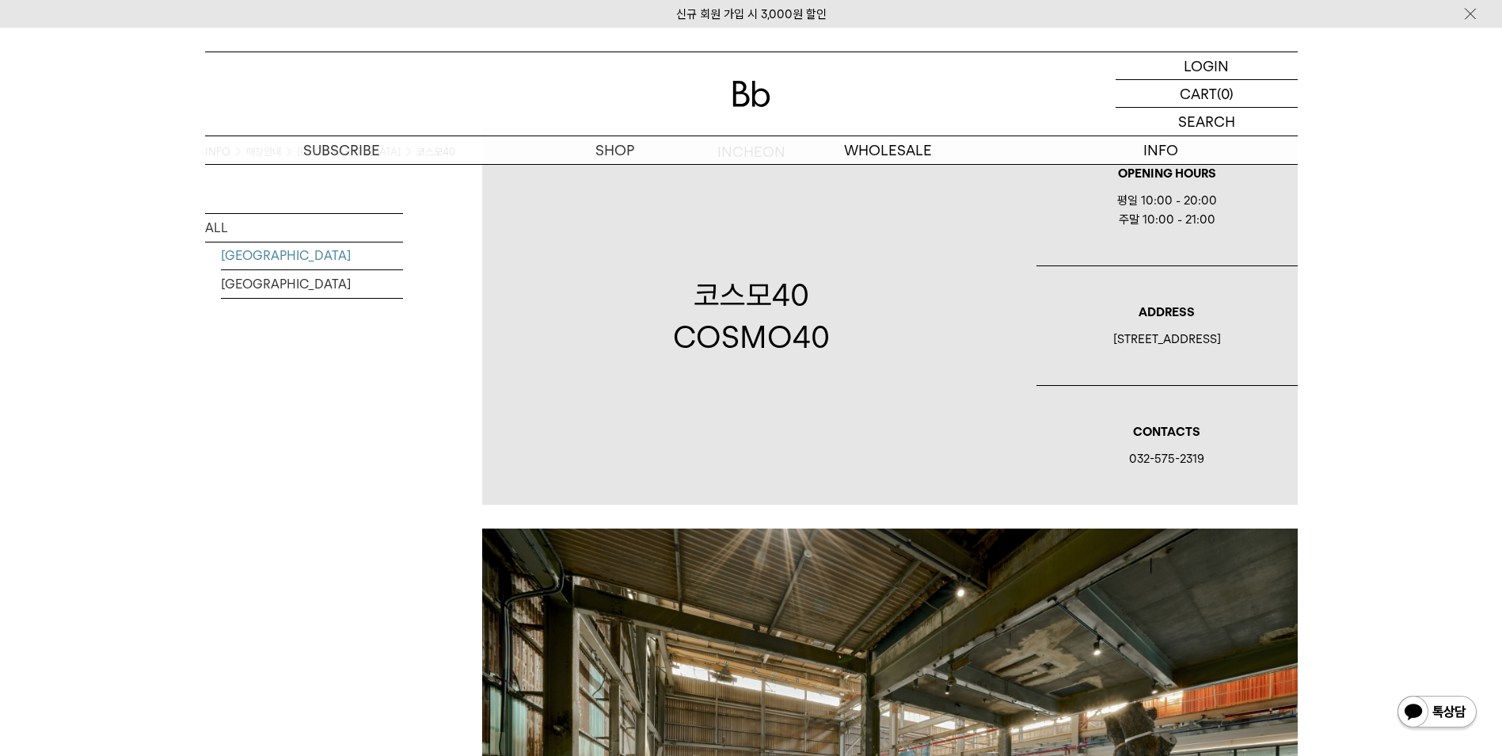
scroll to position [85, 0]
